Goal: Information Seeking & Learning: Check status

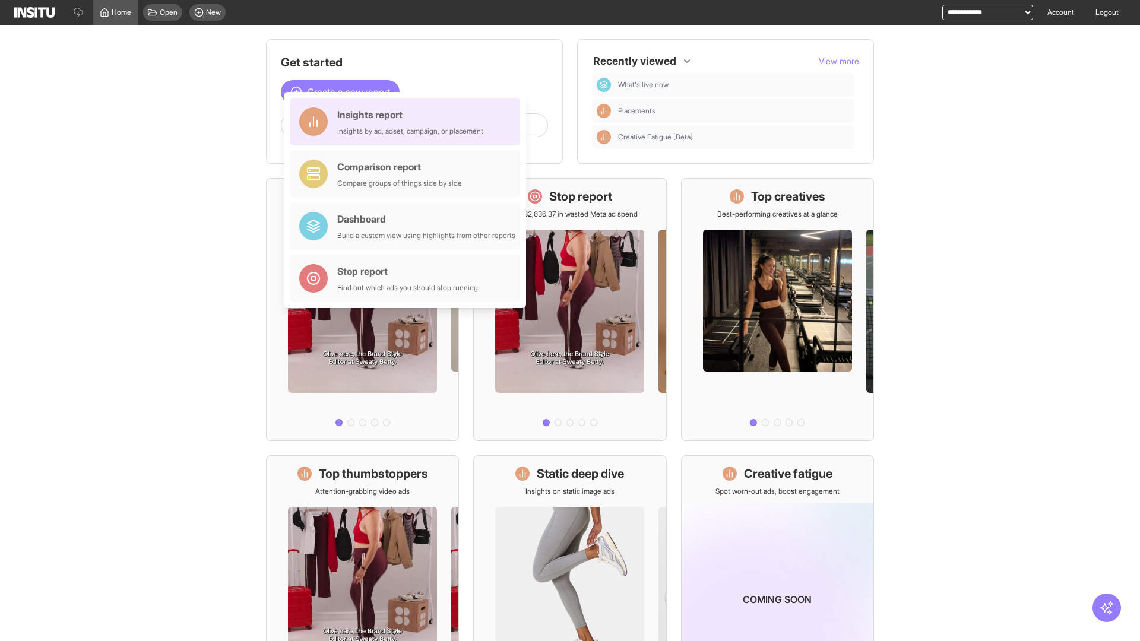
click at [408, 122] on div "Insights report Insights by ad, adset, campaign, or placement" at bounding box center [410, 121] width 146 height 29
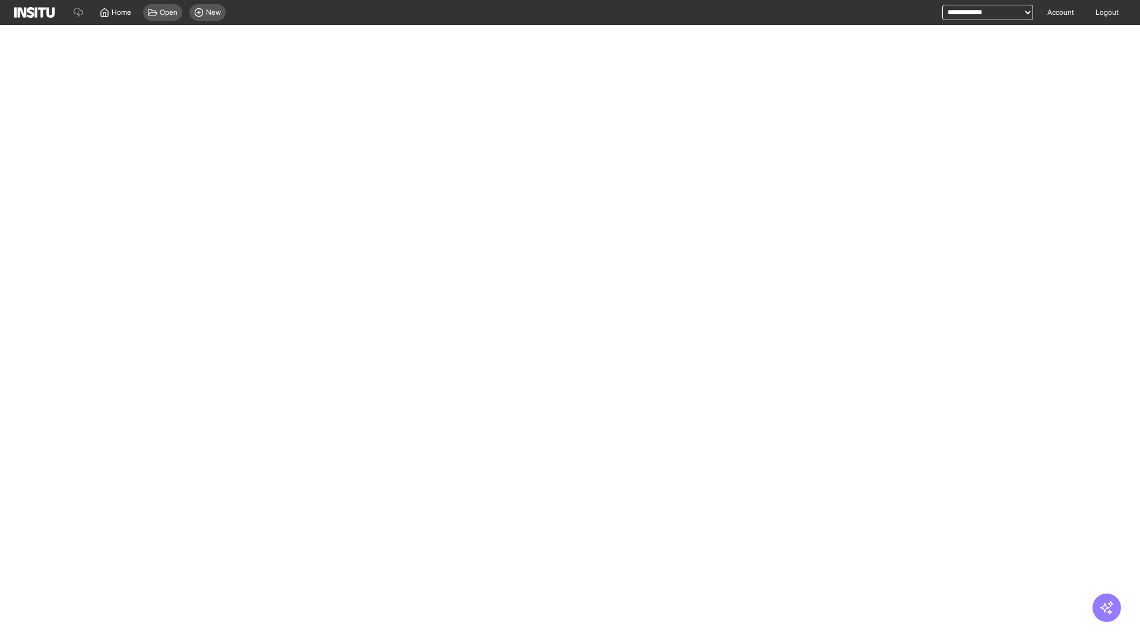
select select "**"
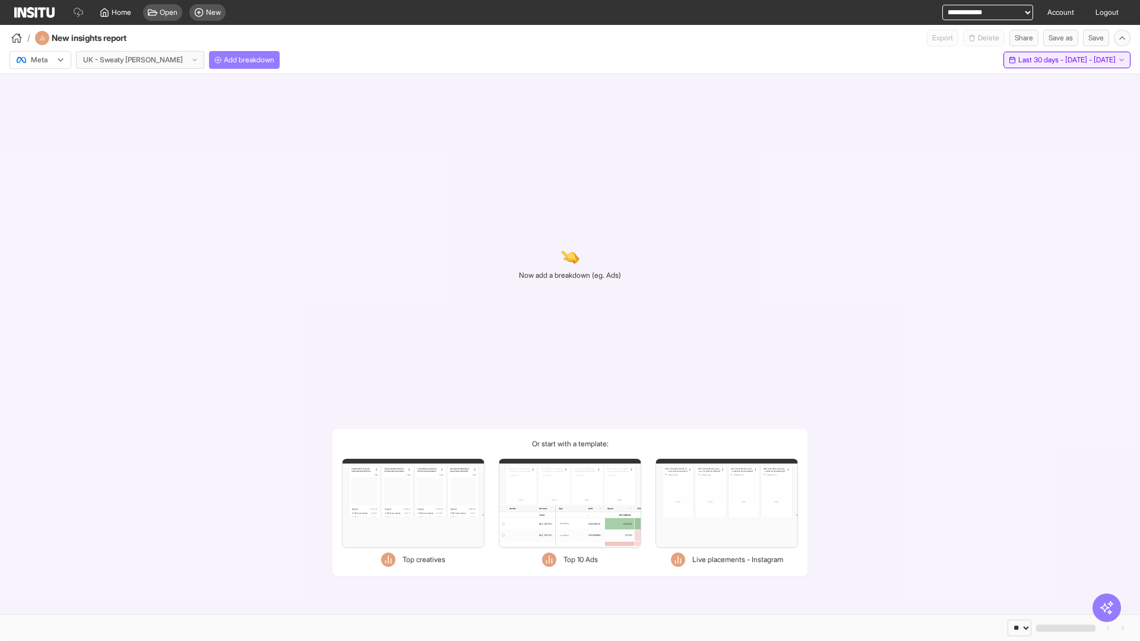
click at [1052, 60] on span "Last 30 days - [DATE] - [DATE]" at bounding box center [1066, 60] width 97 height 10
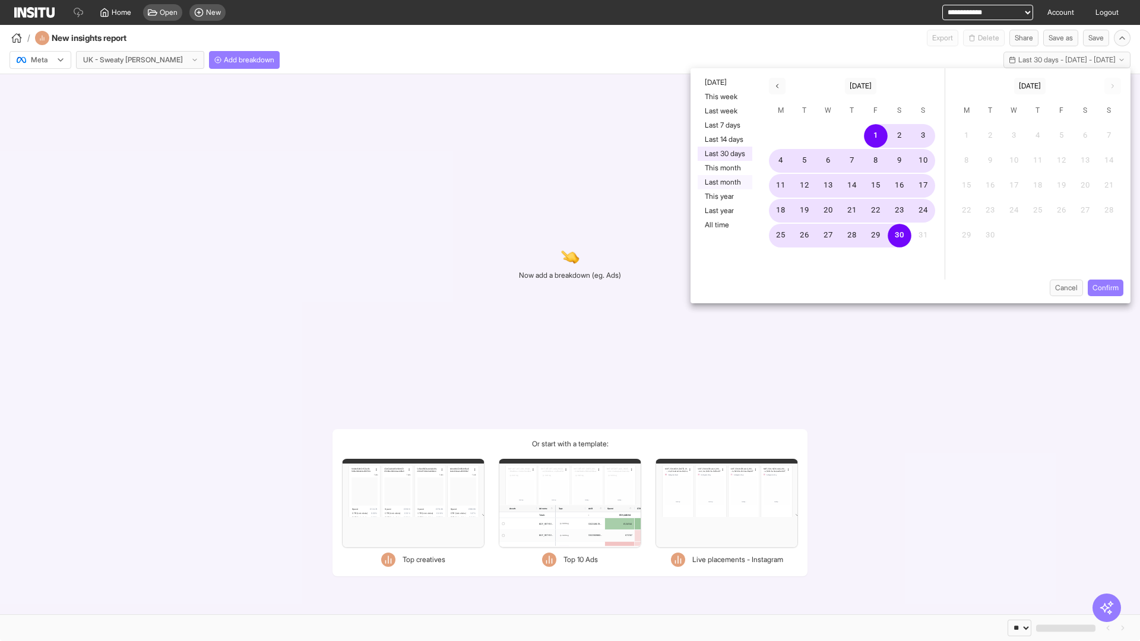
click at [724, 182] on button "Last month" at bounding box center [725, 182] width 55 height 14
